Goal: Information Seeking & Learning: Check status

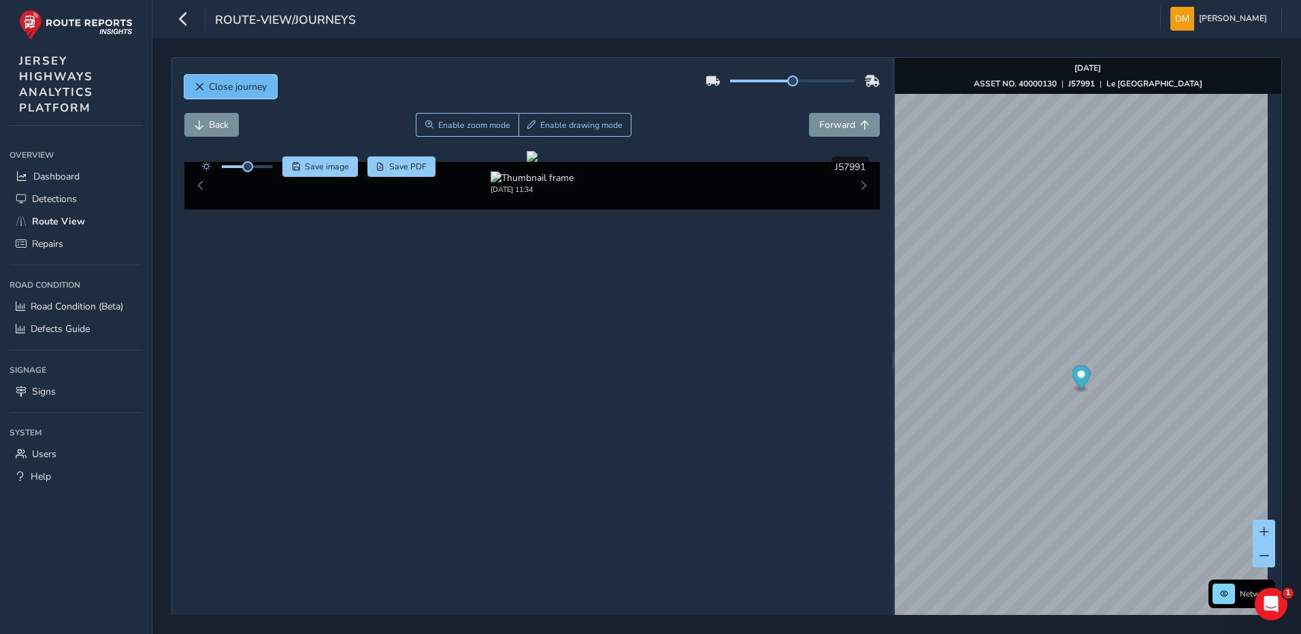
click at [201, 89] on span "Close journey" at bounding box center [200, 87] width 10 height 10
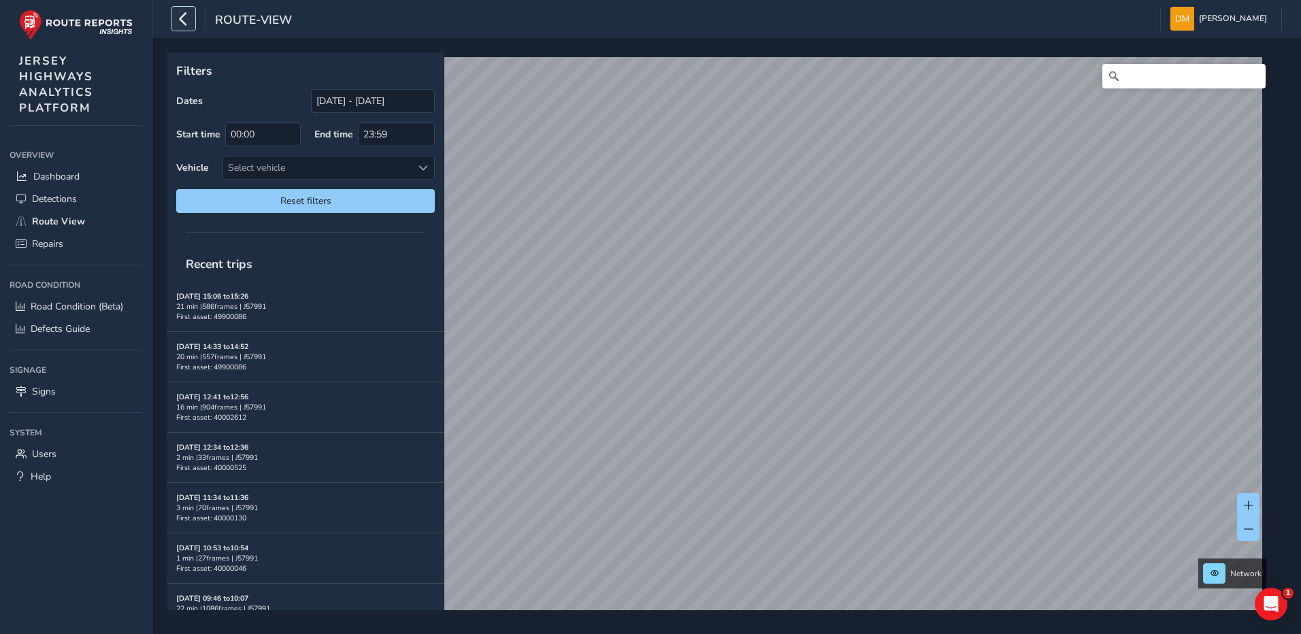
click at [186, 10] on icon "button" at bounding box center [183, 19] width 14 height 24
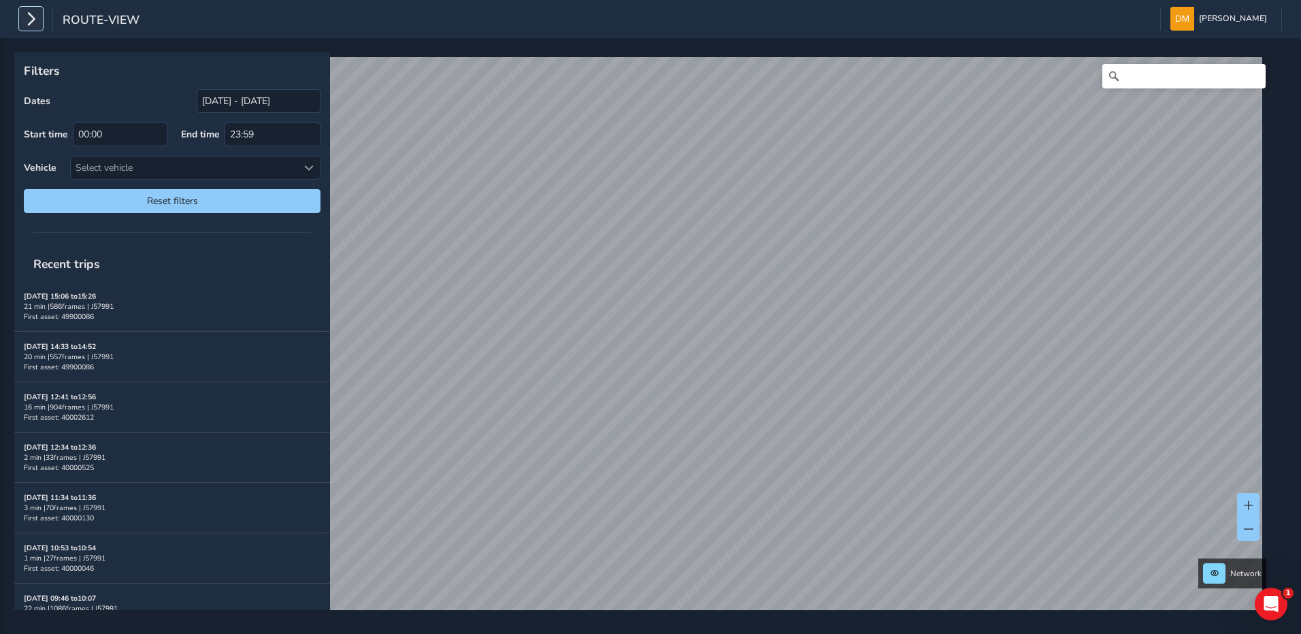
click at [25, 20] on icon "button" at bounding box center [31, 19] width 14 height 24
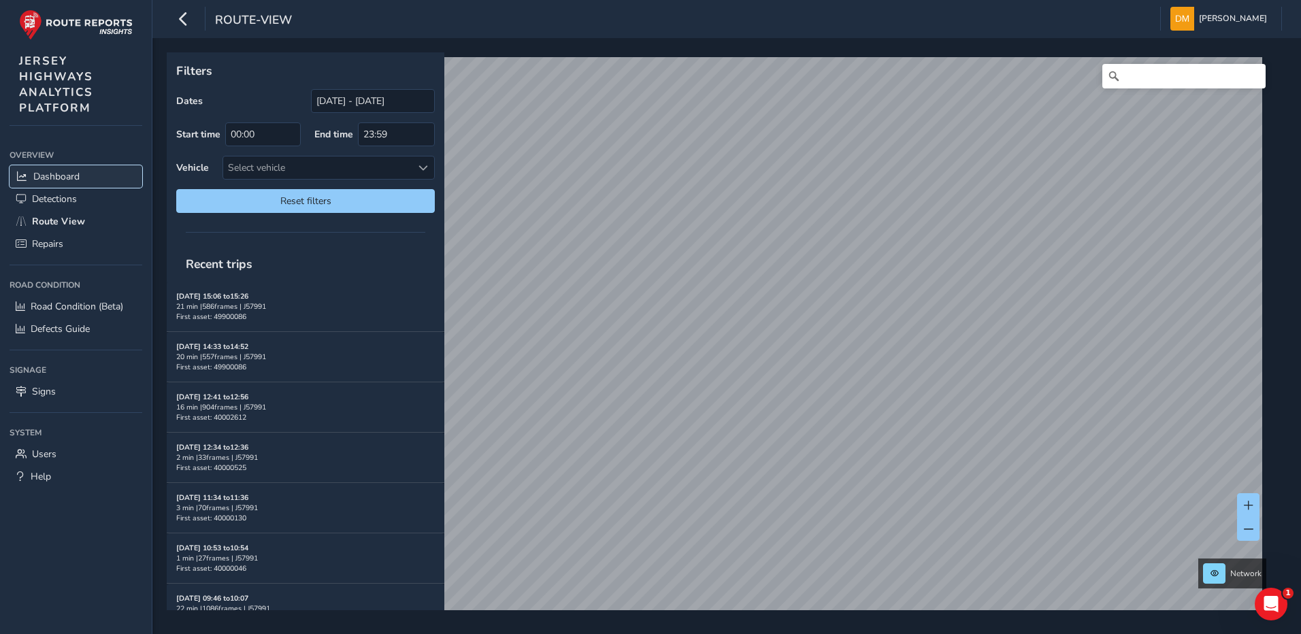
click at [53, 177] on span "Dashboard" at bounding box center [56, 176] width 46 height 13
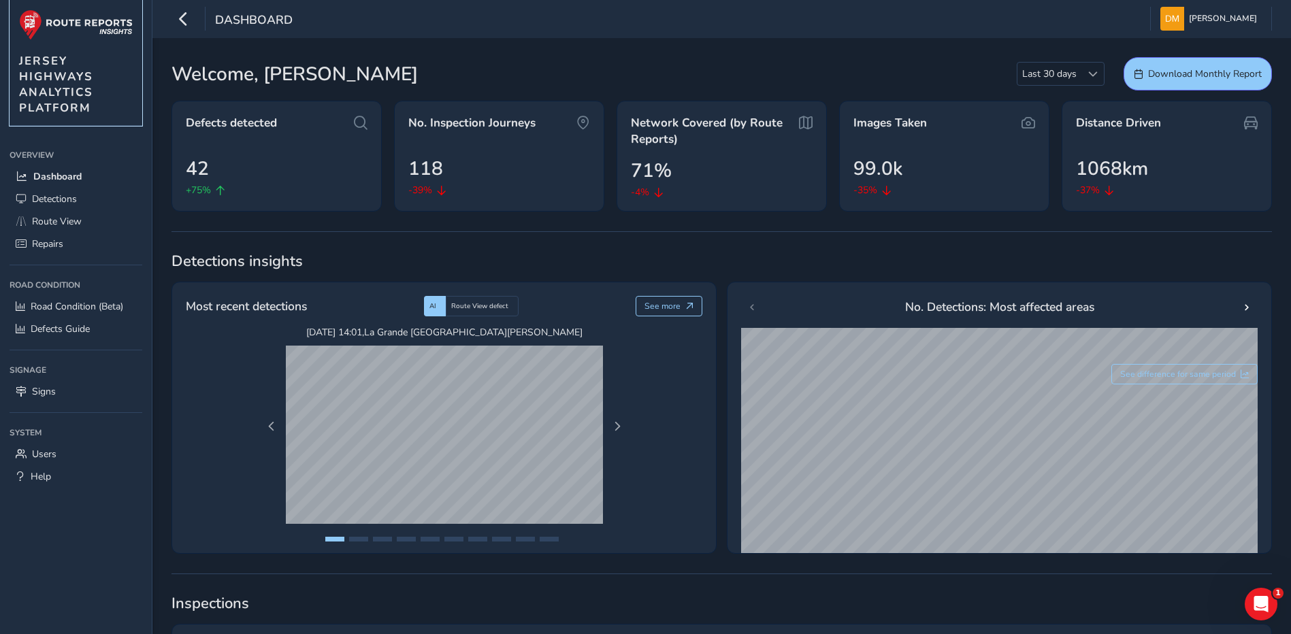
click at [82, 31] on img at bounding box center [76, 25] width 114 height 31
click at [83, 218] on link "Route View" at bounding box center [76, 221] width 133 height 22
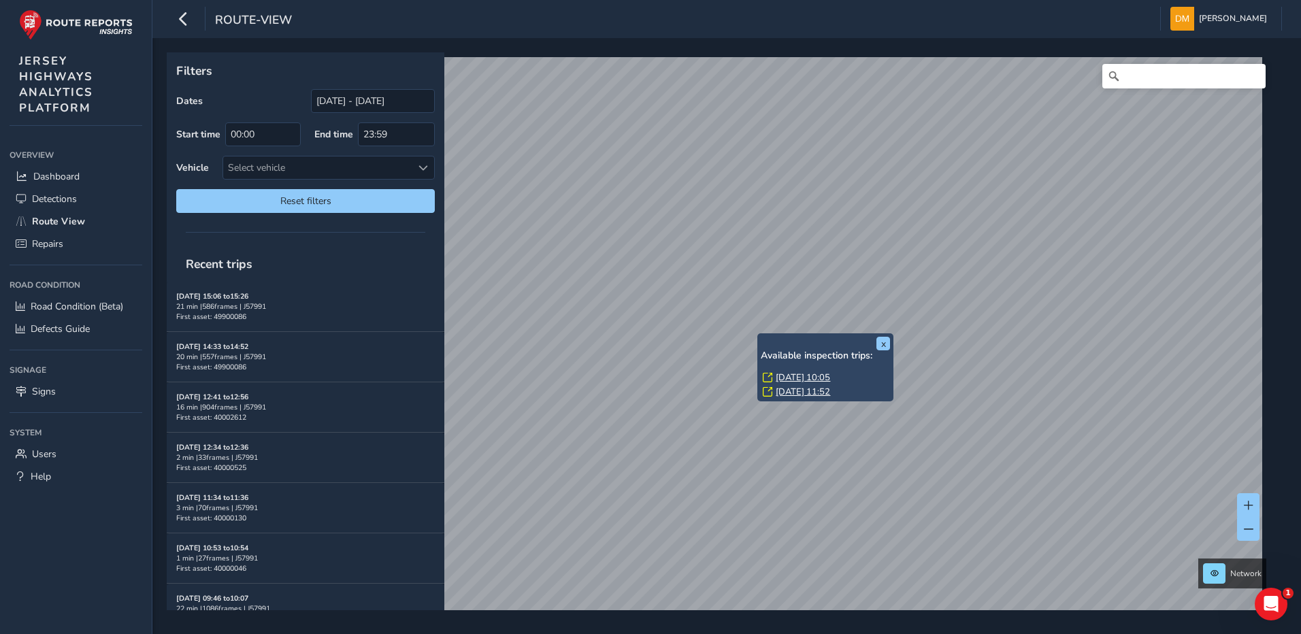
click at [798, 375] on link "[DATE] 10:05" at bounding box center [803, 378] width 54 height 12
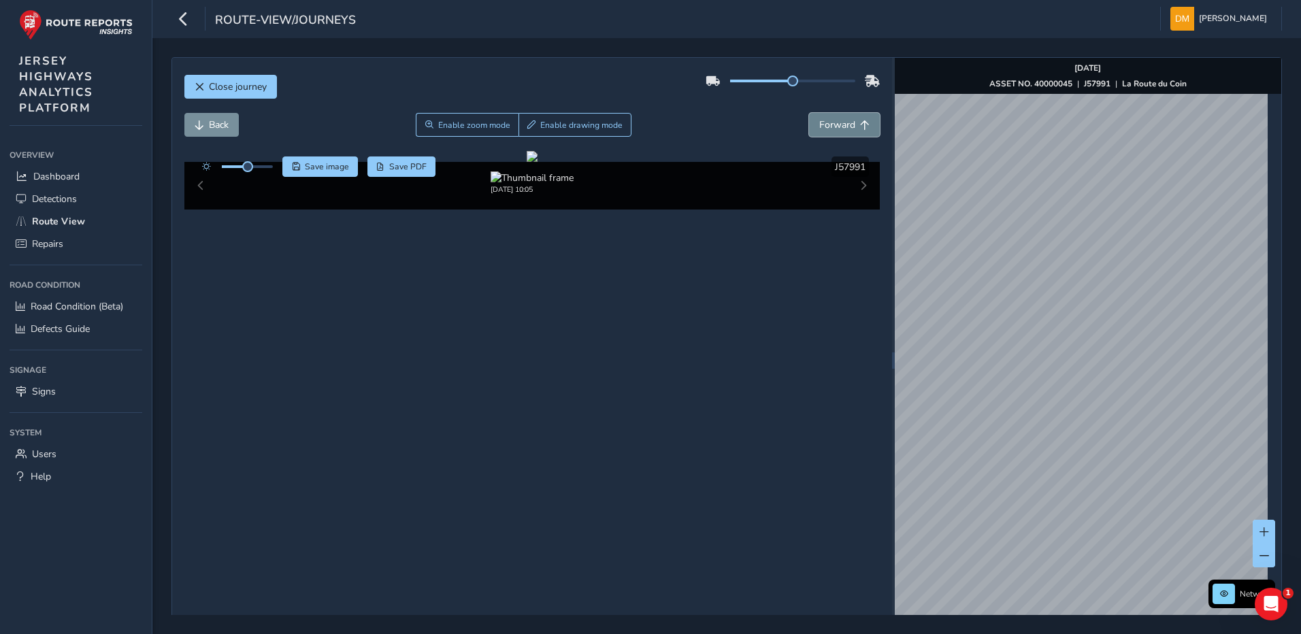
click at [839, 135] on button "Forward" at bounding box center [844, 125] width 71 height 24
click at [205, 120] on button "Back" at bounding box center [211, 125] width 54 height 24
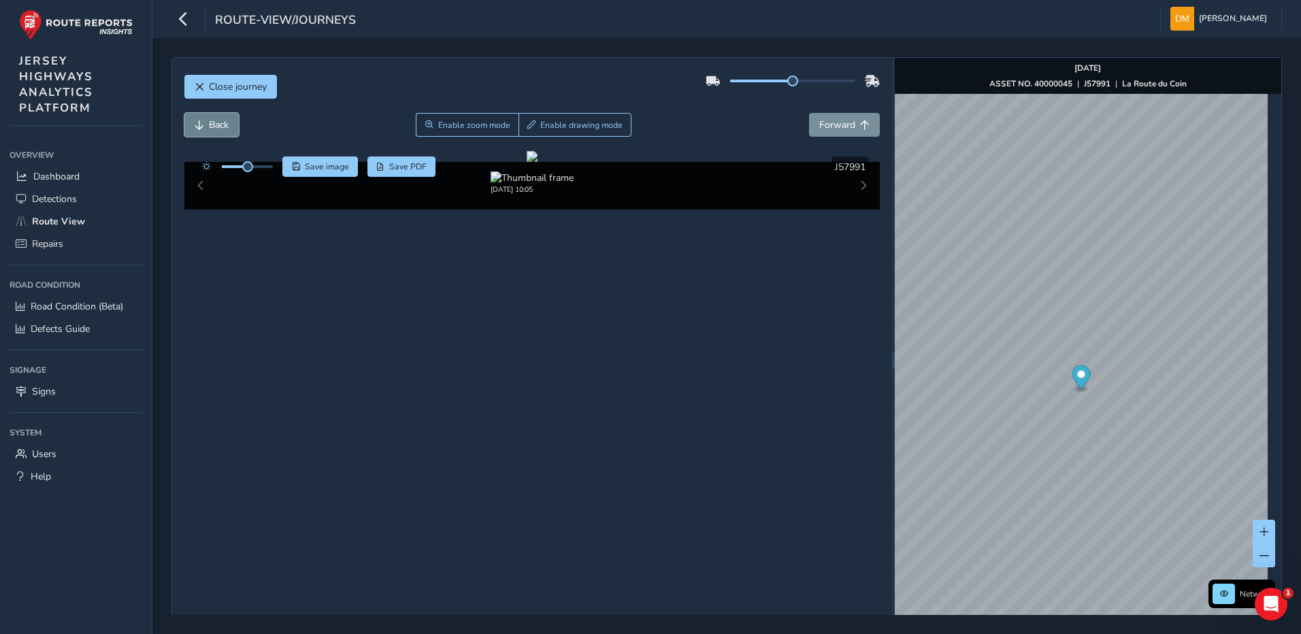
click at [205, 120] on button "Back" at bounding box center [211, 125] width 54 height 24
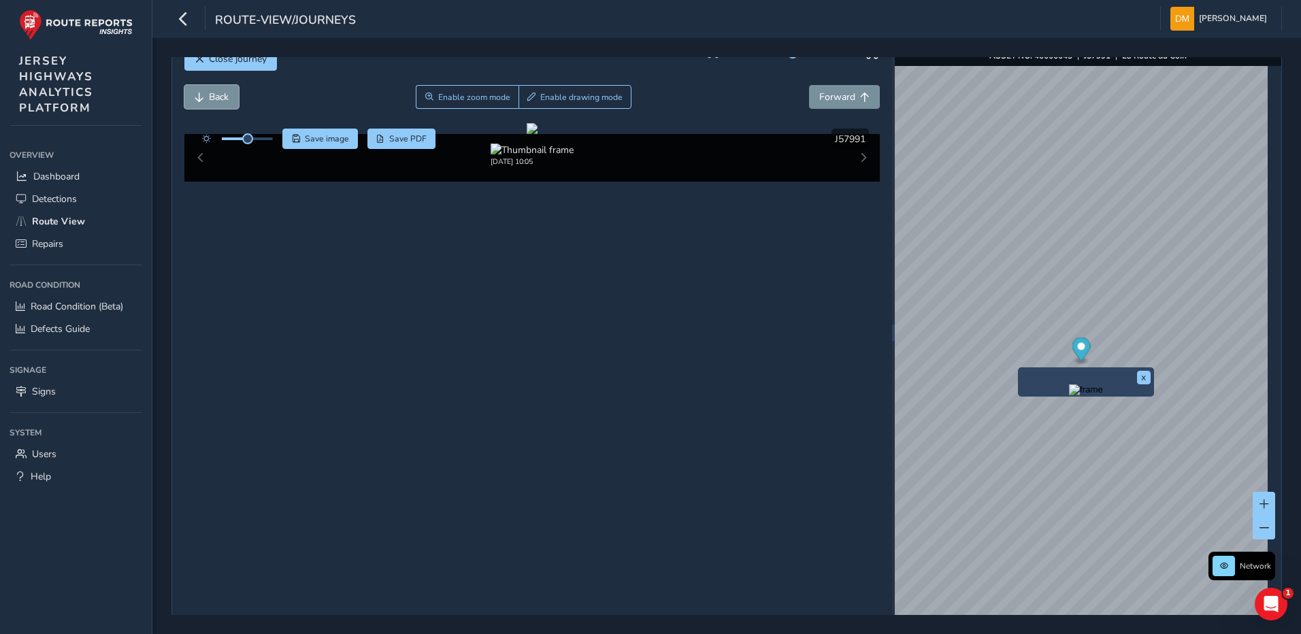
scroll to position [48, 0]
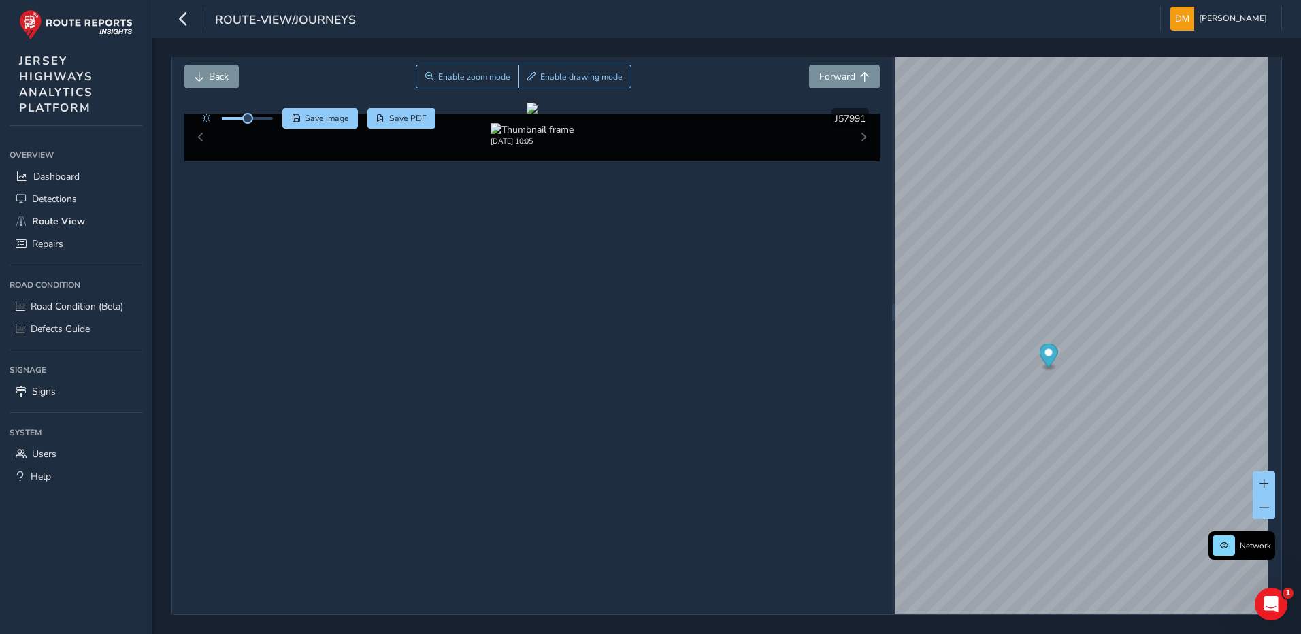
scroll to position [36, 0]
click at [819, 68] on button "Forward" at bounding box center [844, 77] width 71 height 24
click at [837, 75] on span "Forward" at bounding box center [837, 76] width 36 height 13
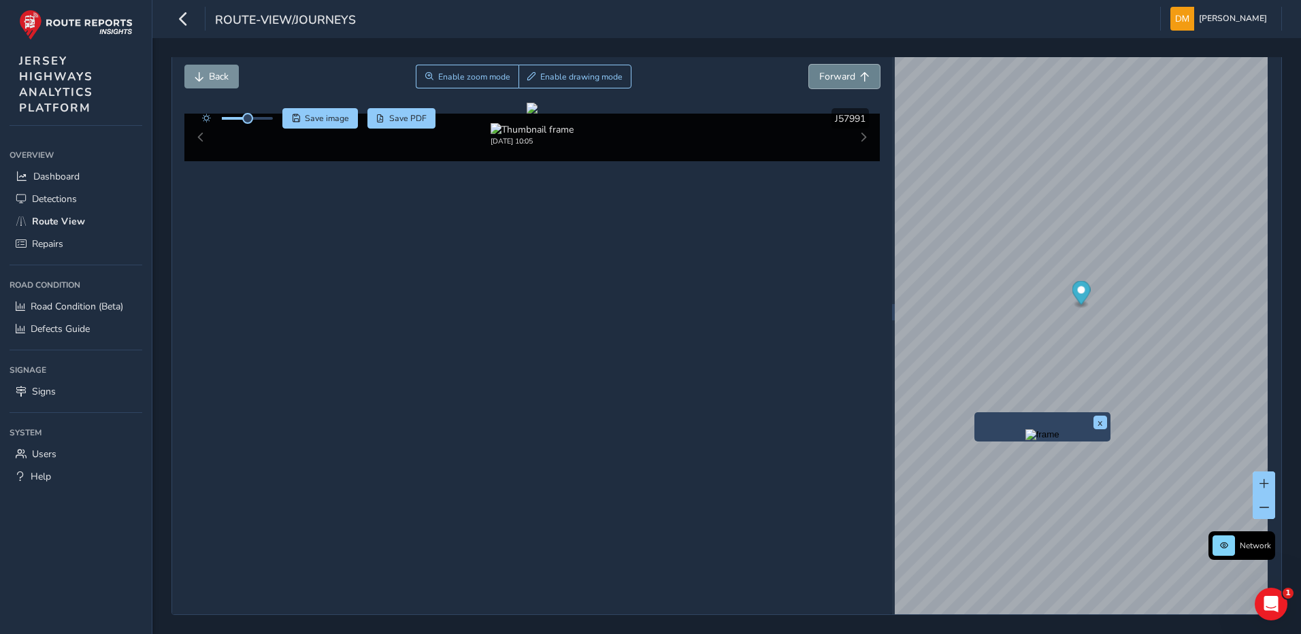
click at [837, 75] on span "Forward" at bounding box center [837, 76] width 36 height 13
click at [819, 78] on span "Forward" at bounding box center [837, 76] width 36 height 13
click at [210, 77] on span "Back" at bounding box center [219, 76] width 20 height 13
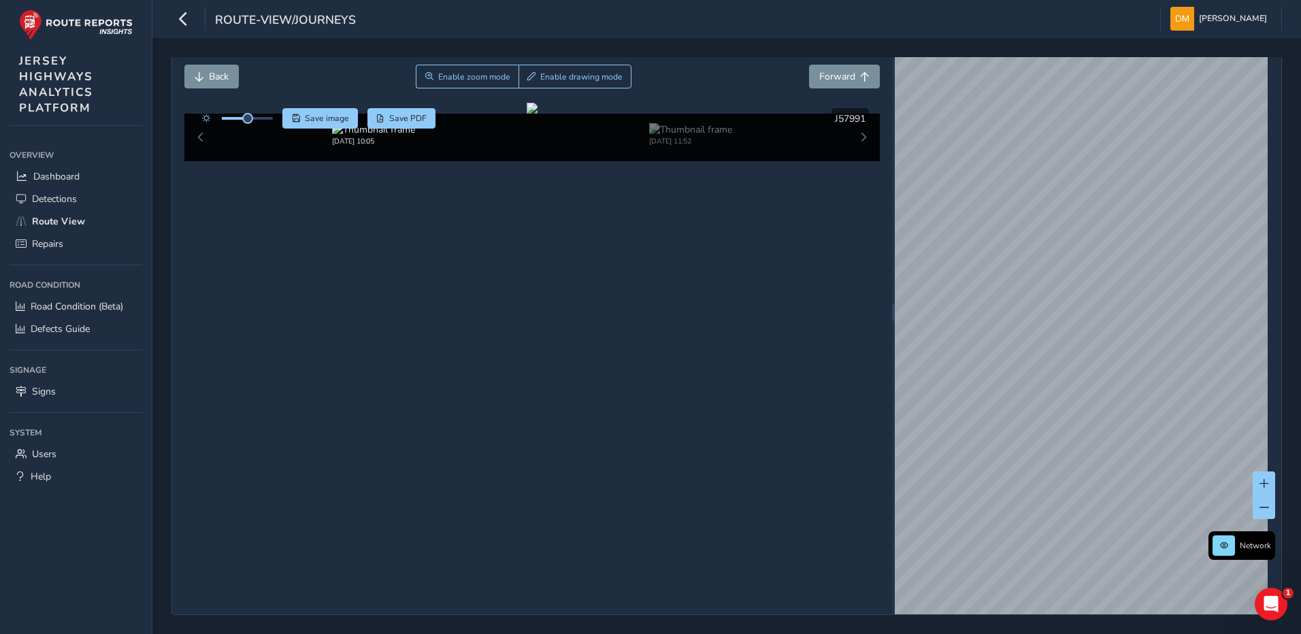
click at [1301, 290] on html "route-view/journeys [PERSON_NAME] Colour Scheme: Dark Dim Light Logout Close jo…" at bounding box center [650, 317] width 1301 height 634
